Goal: Understand process/instructions: Learn how to perform a task or action

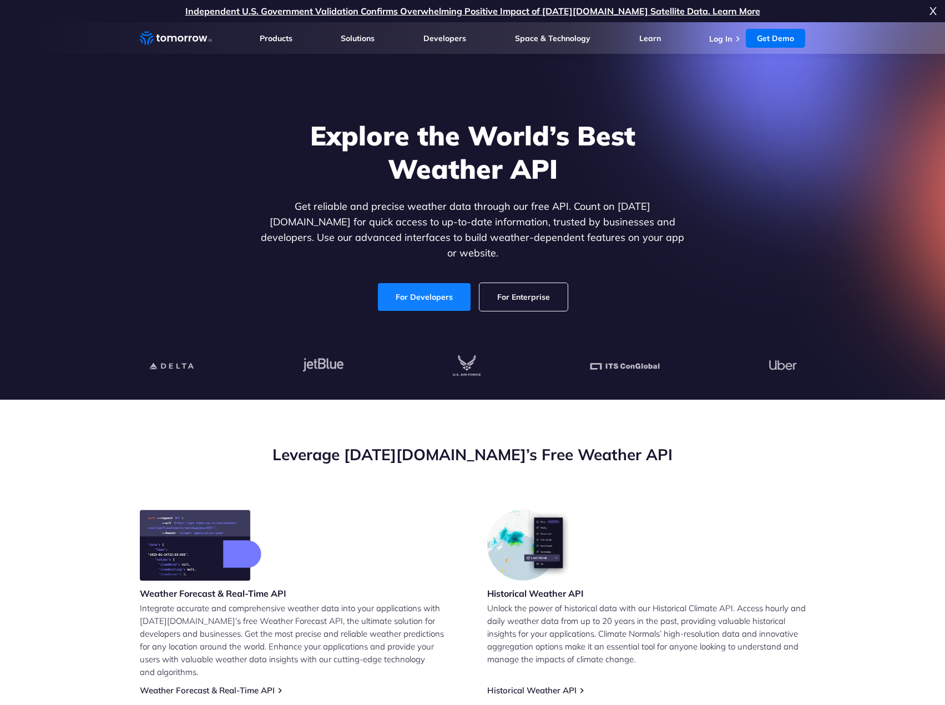
drag, startPoint x: 0, startPoint y: 0, endPoint x: 432, endPoint y: 290, distance: 520.6
click at [432, 290] on link "For Developers" at bounding box center [424, 297] width 93 height 28
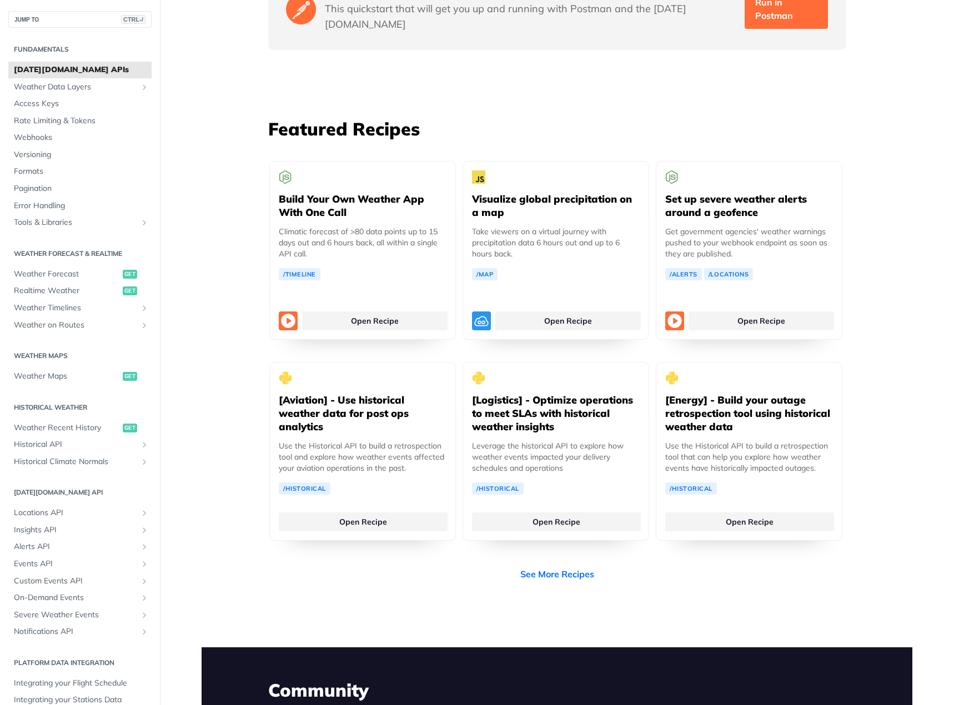
scroll to position [1999, 0]
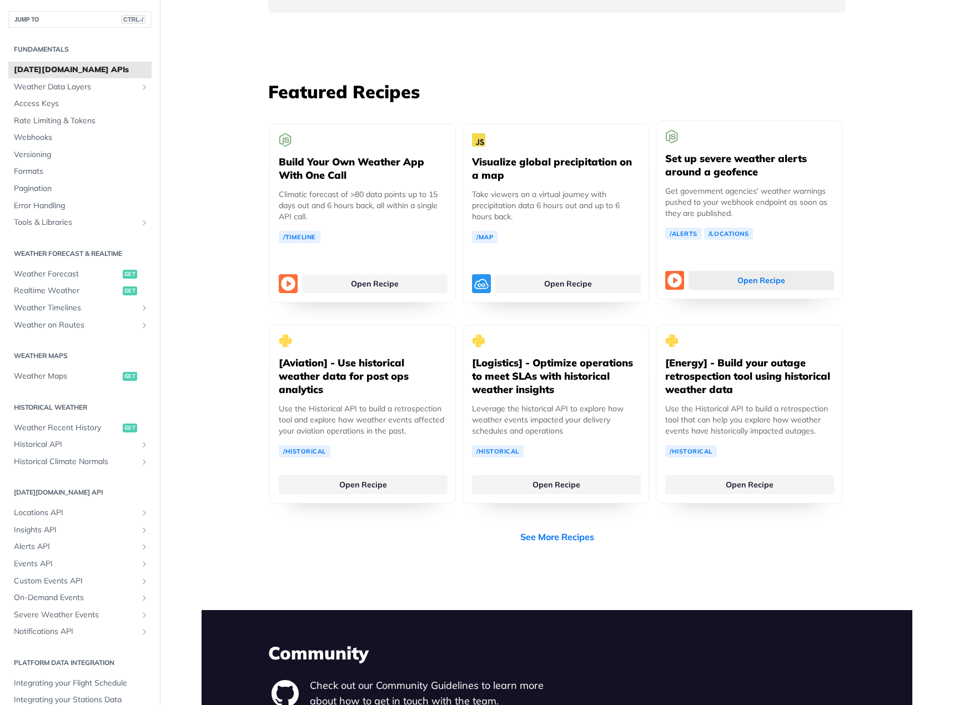
click at [722, 271] on link "Open Recipe" at bounding box center [760, 280] width 145 height 19
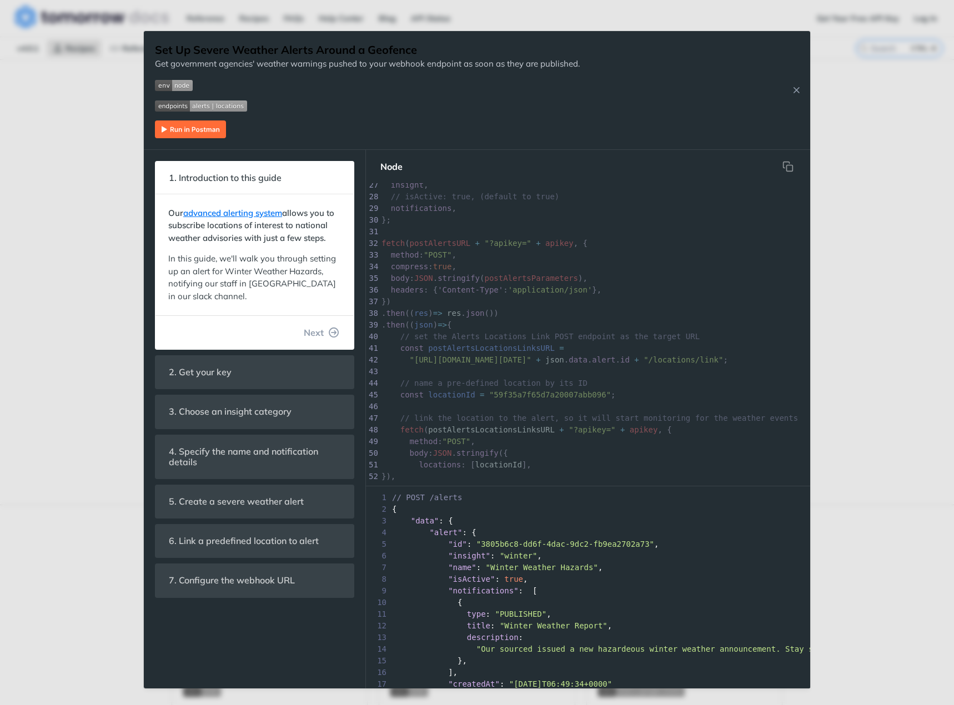
scroll to position [300, 0]
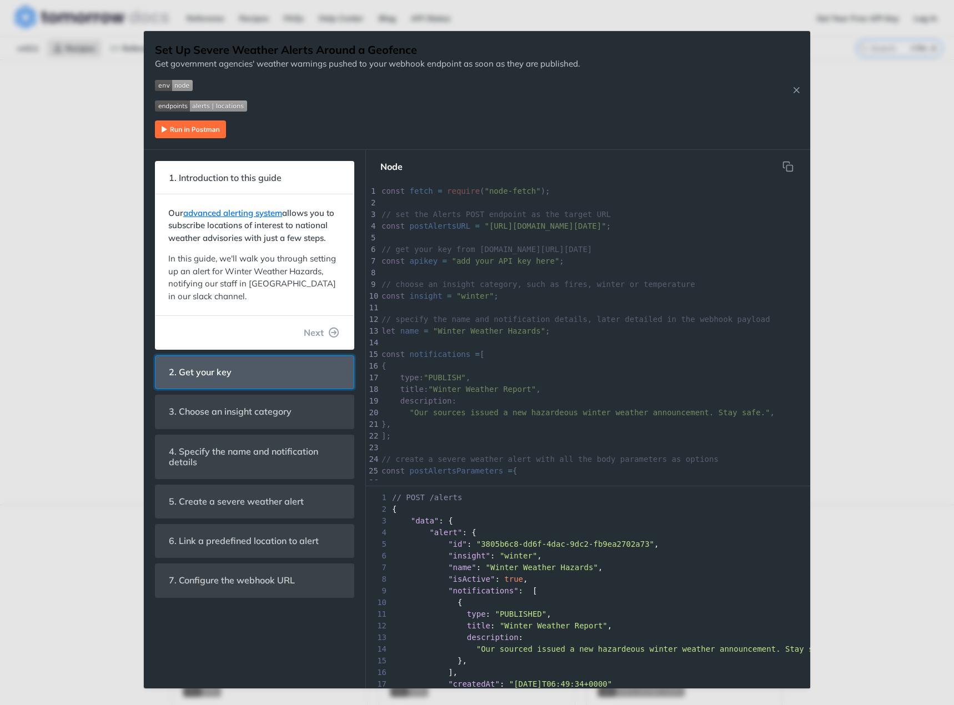
click at [280, 369] on header "2. Get your key" at bounding box center [254, 372] width 198 height 33
